Goal: Browse casually

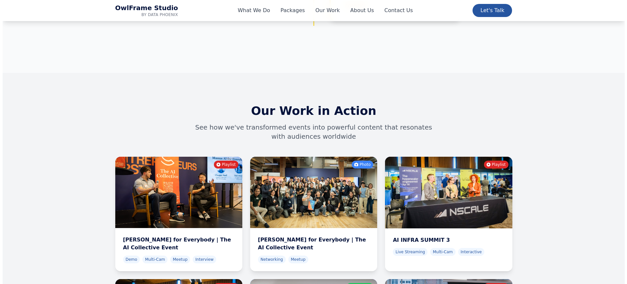
scroll to position [2022, 0]
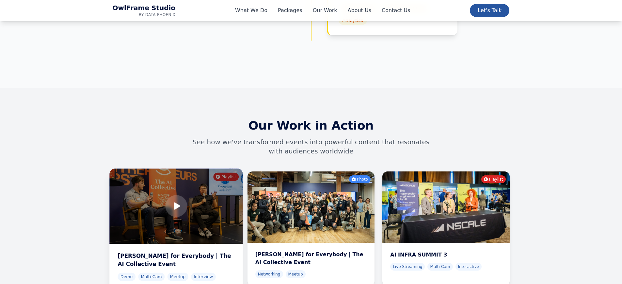
click at [201, 190] on div at bounding box center [176, 205] width 134 height 75
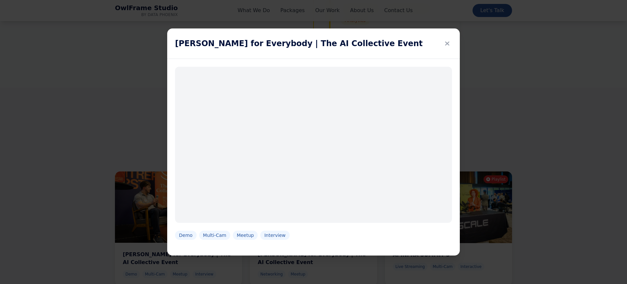
click at [544, 83] on div "[PERSON_NAME] for Everybody | ​The AI Collective Event Demo Multi-Cam Meetup In…" at bounding box center [313, 142] width 627 height 284
drag, startPoint x: 448, startPoint y: 42, endPoint x: 444, endPoint y: 48, distance: 7.0
click at [448, 42] on icon at bounding box center [447, 43] width 4 height 9
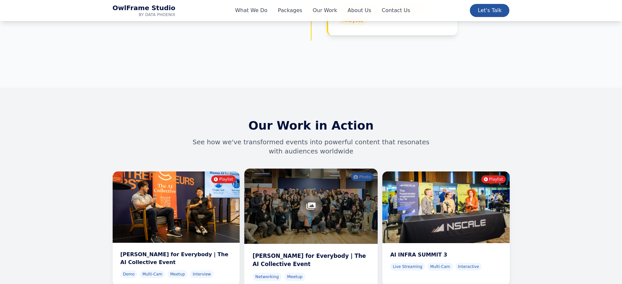
click at [293, 176] on div at bounding box center [311, 205] width 134 height 75
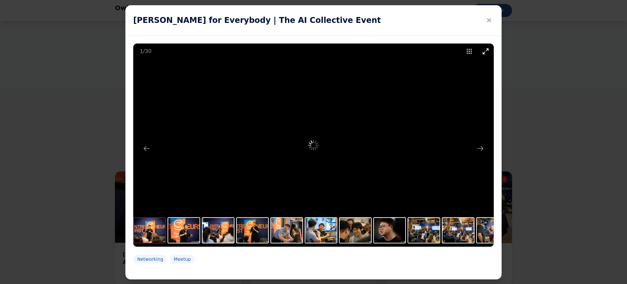
click at [483, 52] on button "Toggle maximize" at bounding box center [486, 50] width 16 height 15
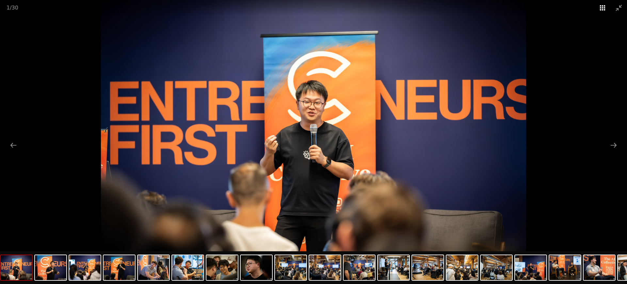
click at [604, 8] on button "Toggle thumbnails" at bounding box center [603, 7] width 16 height 15
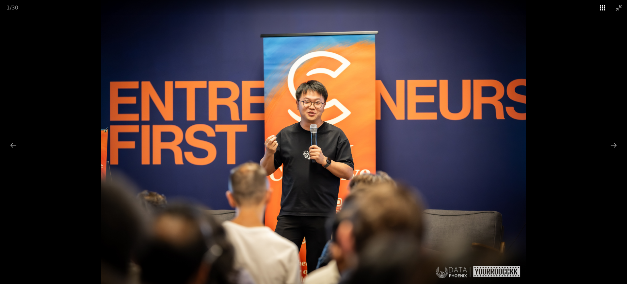
click at [604, 8] on button "Toggle thumbnails" at bounding box center [603, 7] width 16 height 15
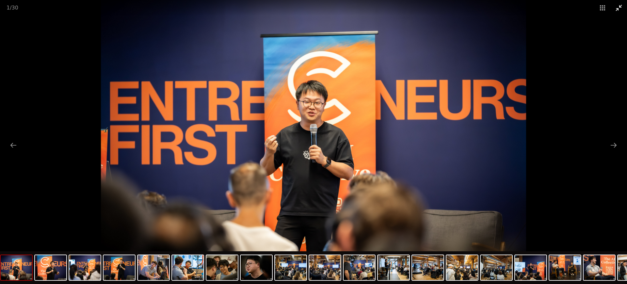
click at [621, 5] on button "Toggle maximize" at bounding box center [619, 7] width 16 height 15
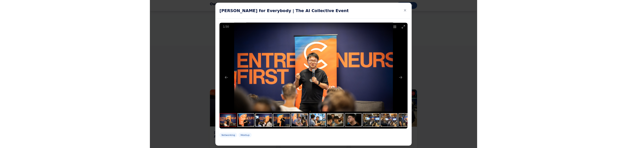
scroll to position [1887, 0]
